Goal: Entertainment & Leisure: Consume media (video, audio)

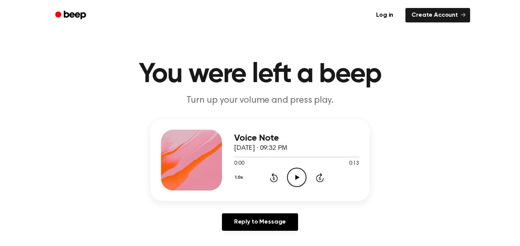
click at [298, 172] on icon "Play Audio" at bounding box center [296, 177] width 19 height 19
click at [297, 172] on icon "Play Audio" at bounding box center [296, 177] width 19 height 19
click at [293, 172] on icon "Play Audio" at bounding box center [296, 177] width 19 height 19
click at [300, 170] on icon "Play Audio" at bounding box center [296, 177] width 19 height 19
click at [291, 177] on icon "Play Audio" at bounding box center [296, 177] width 19 height 19
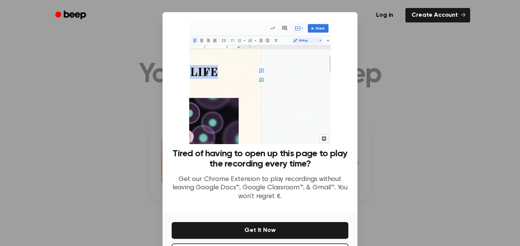
click at [375, 139] on div at bounding box center [260, 123] width 520 height 246
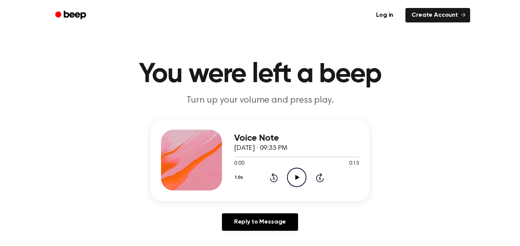
click at [298, 178] on icon at bounding box center [297, 177] width 4 height 5
click at [294, 180] on icon "Play Audio" at bounding box center [296, 177] width 19 height 19
click at [298, 176] on icon "Play Audio" at bounding box center [296, 177] width 19 height 19
